Goal: Transaction & Acquisition: Purchase product/service

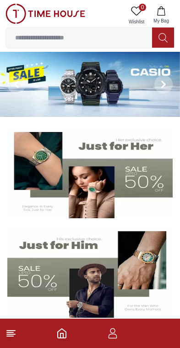
click at [64, 334] on icon "Home" at bounding box center [61, 333] width 11 height 11
click at [16, 330] on icon at bounding box center [10, 333] width 11 height 11
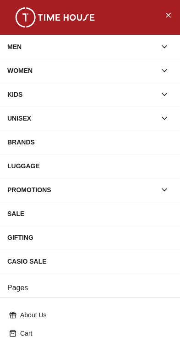
click at [38, 53] on div "MEN" at bounding box center [81, 46] width 149 height 16
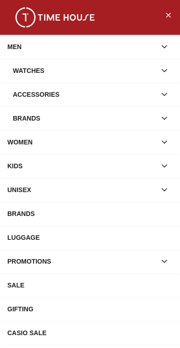
click at [63, 68] on div "Watches" at bounding box center [84, 70] width 143 height 16
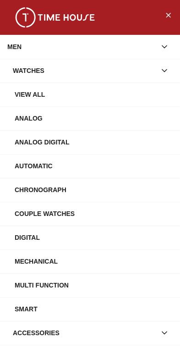
click at [29, 164] on div "Automatic" at bounding box center [94, 166] width 158 height 16
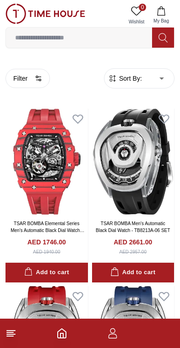
click at [16, 77] on button "Filter" at bounding box center [27, 78] width 44 height 19
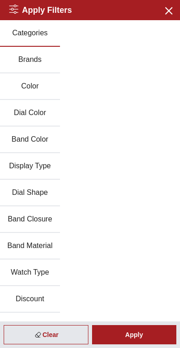
click at [164, 13] on icon "button" at bounding box center [168, 10] width 11 height 11
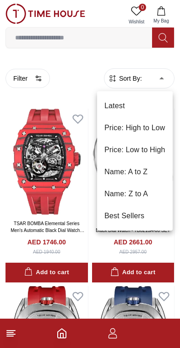
click at [150, 153] on li "Price: Low to High" at bounding box center [135, 150] width 76 height 22
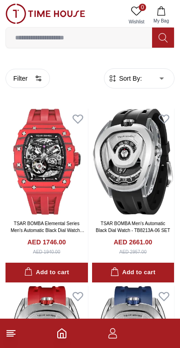
type input "*"
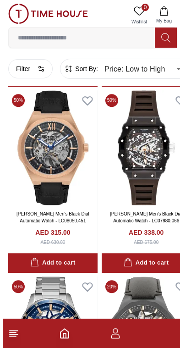
scroll to position [1206, 0]
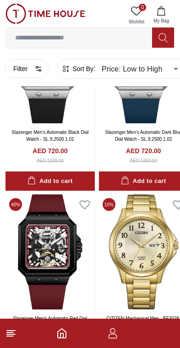
scroll to position [3453, 0]
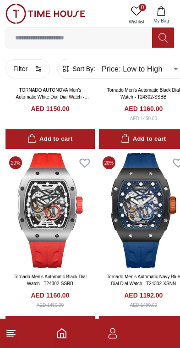
scroll to position [5170, 0]
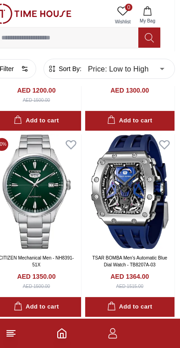
scroll to position [5747, 14]
